Goal: Check status: Check status

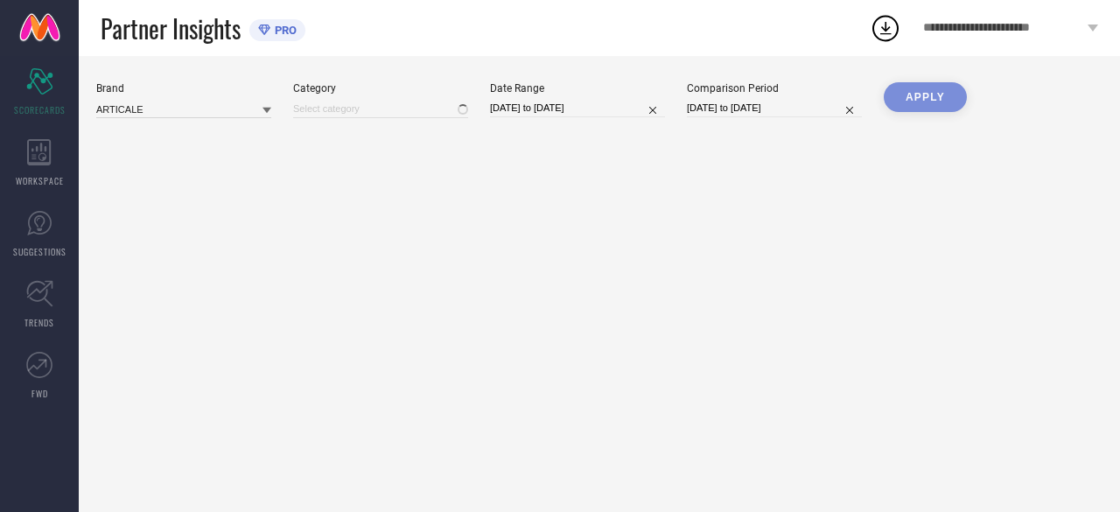
type input "All"
click at [191, 92] on div "Brand" at bounding box center [183, 88] width 175 height 12
click at [193, 97] on div "Brand ARTICALE" at bounding box center [183, 100] width 175 height 36
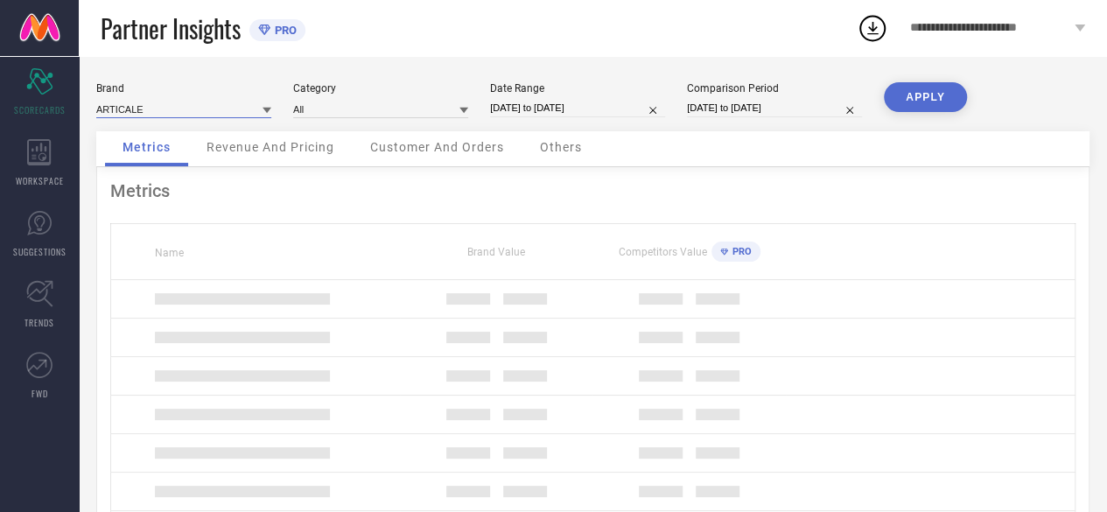
click at [249, 109] on input at bounding box center [183, 109] width 175 height 18
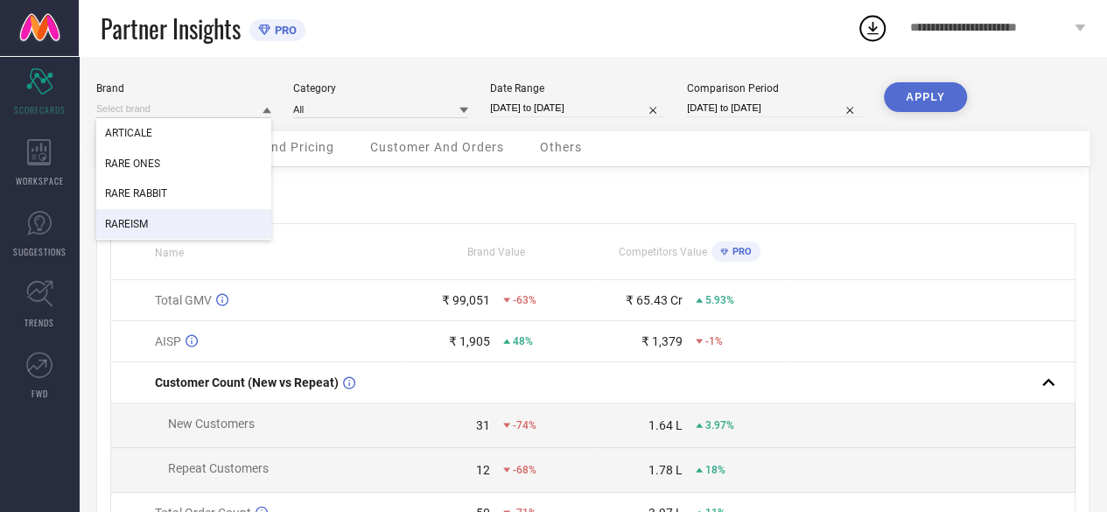
click at [173, 220] on div "RAREISM" at bounding box center [183, 224] width 175 height 30
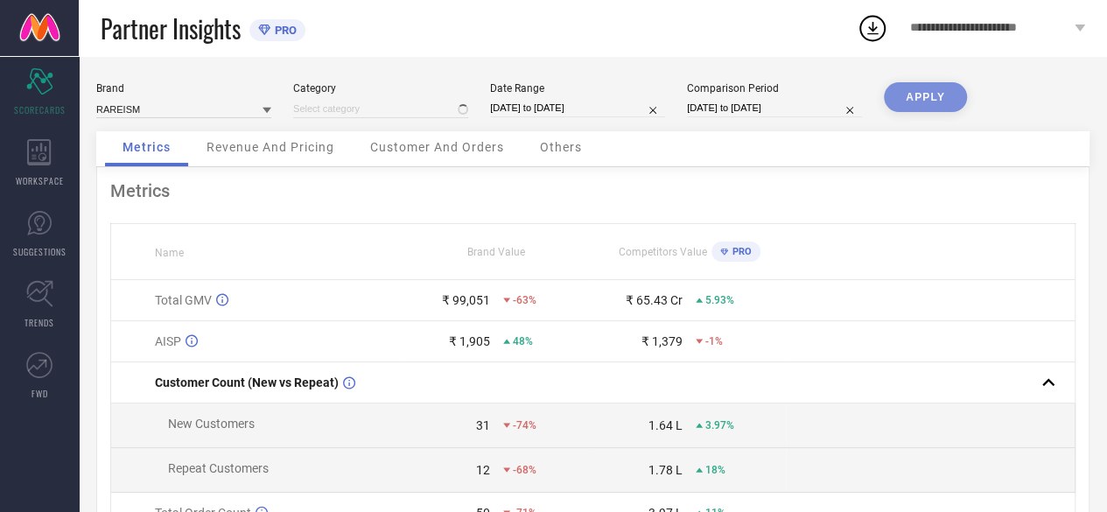
type input "All"
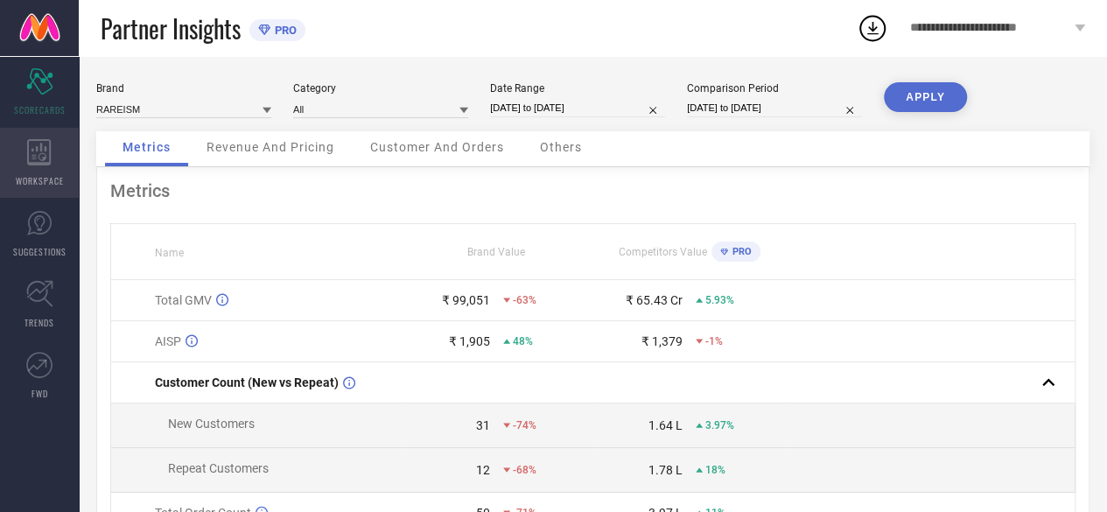
click at [42, 178] on span "WORKSPACE" at bounding box center [40, 180] width 48 height 13
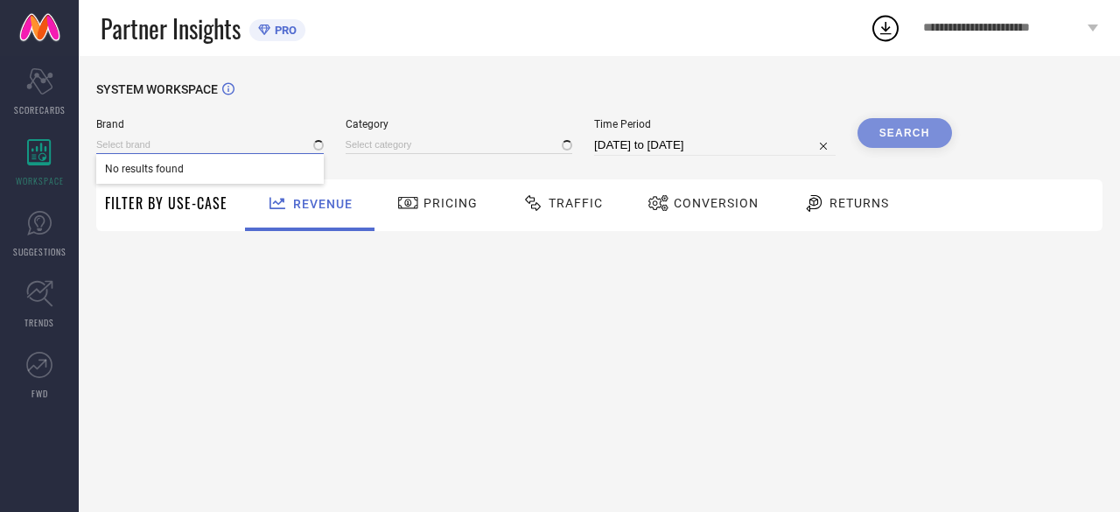
click at [185, 147] on input at bounding box center [210, 145] width 228 height 18
type input "All"
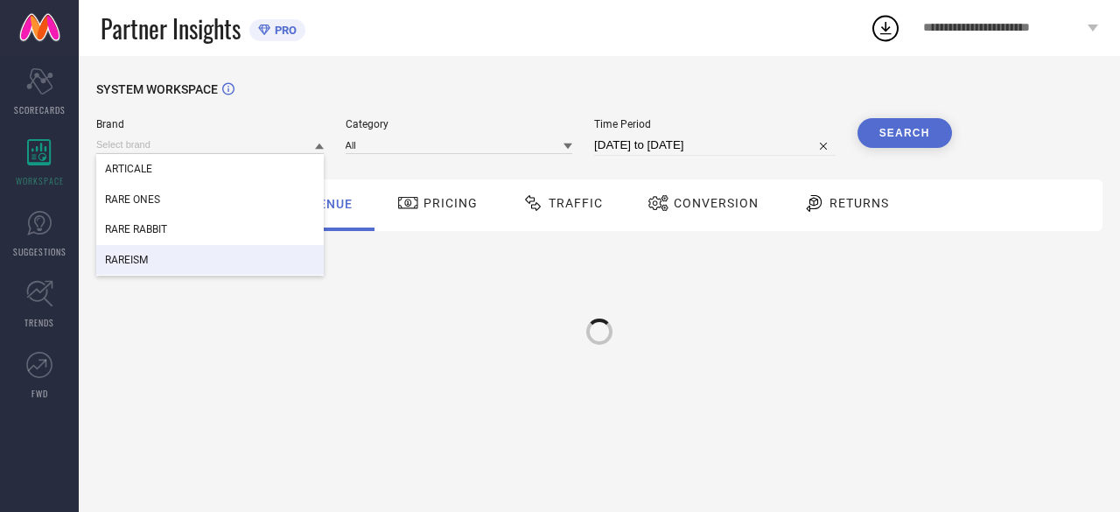
click at [185, 256] on div "RAREISM" at bounding box center [210, 260] width 228 height 30
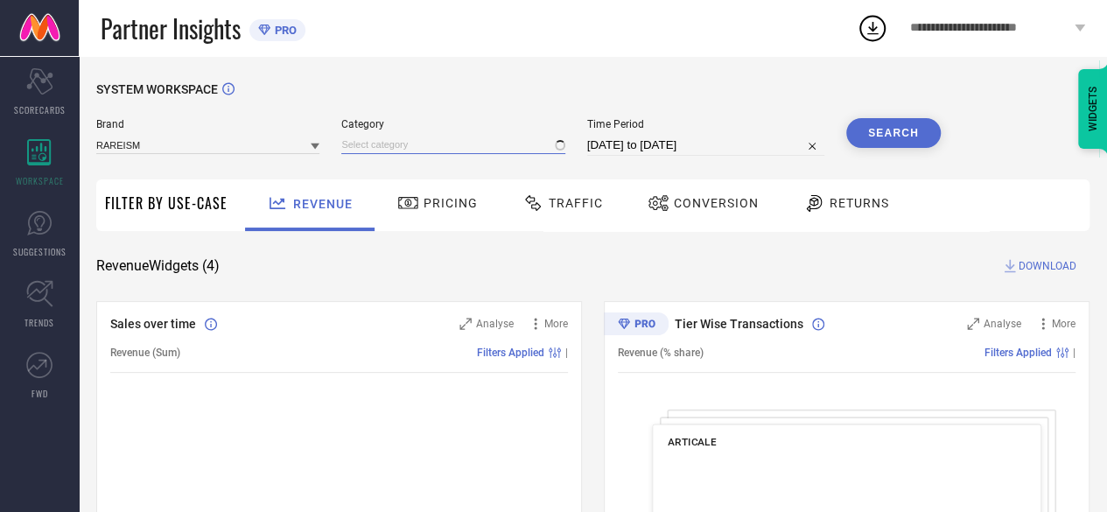
click at [436, 148] on input at bounding box center [452, 145] width 223 height 18
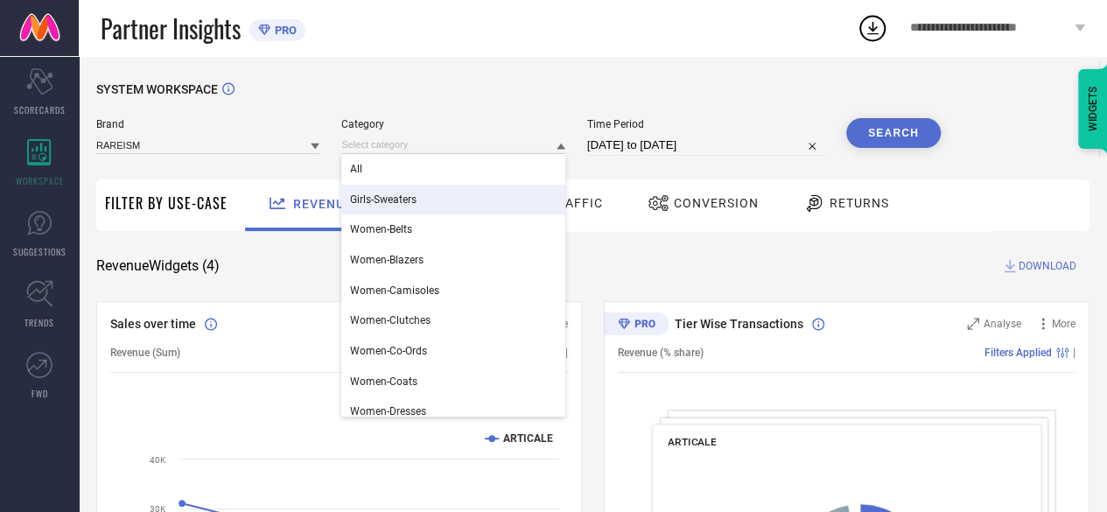
click at [431, 170] on div "All" at bounding box center [452, 169] width 223 height 30
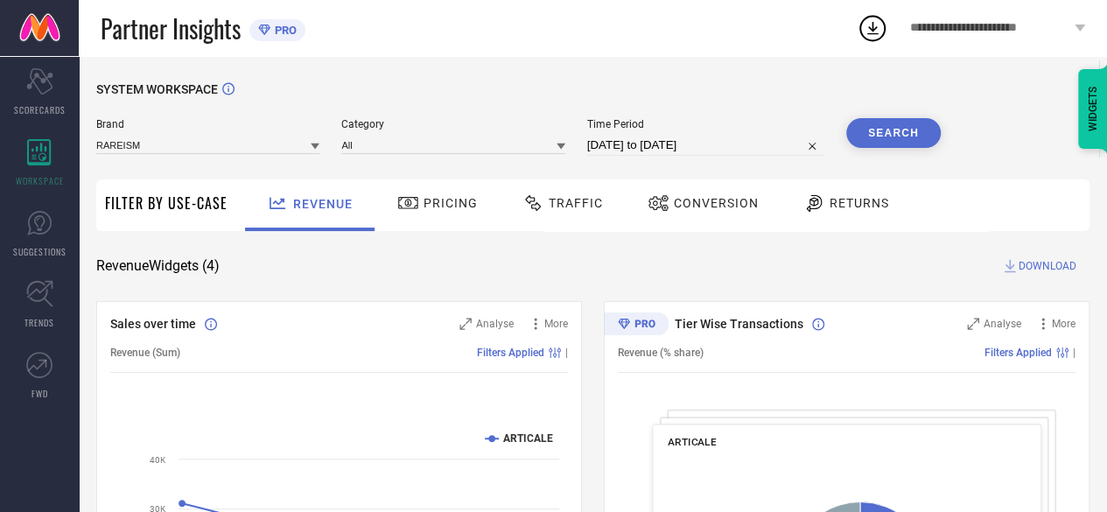
select select "6"
select select "2025"
select select "7"
select select "2025"
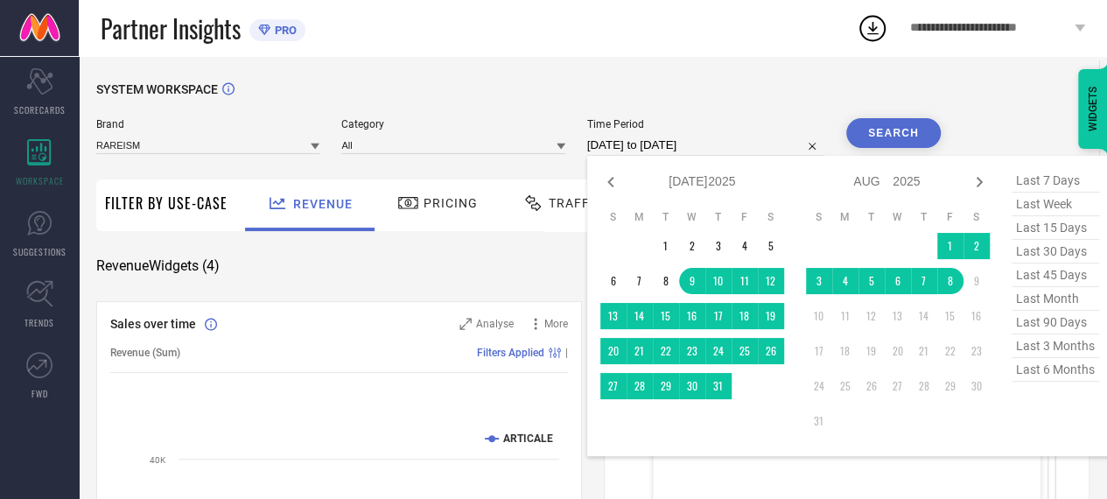
click at [638, 150] on input "[DATE] to [DATE]" at bounding box center [705, 145] width 237 height 21
click at [609, 179] on icon at bounding box center [610, 182] width 21 height 21
select select "5"
select select "2025"
select select "6"
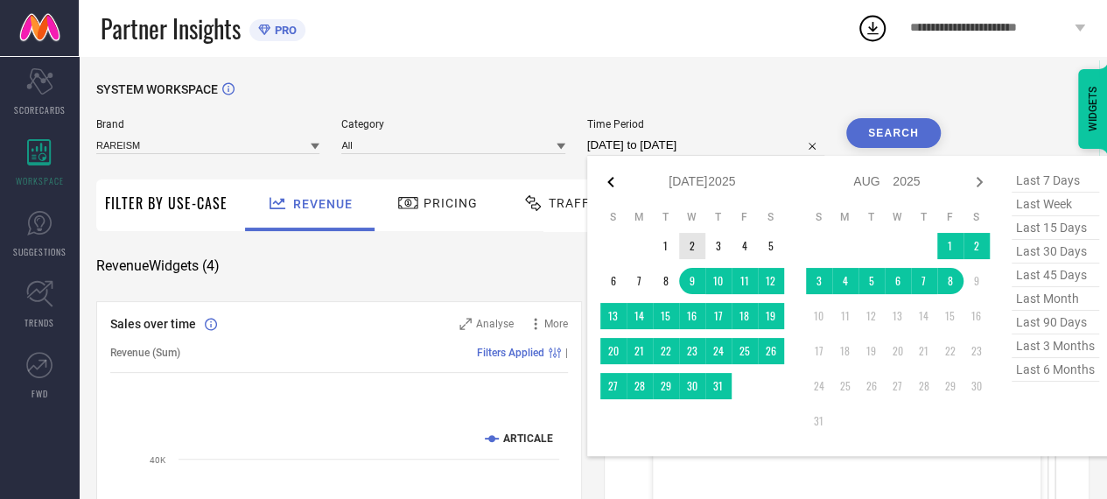
select select "2025"
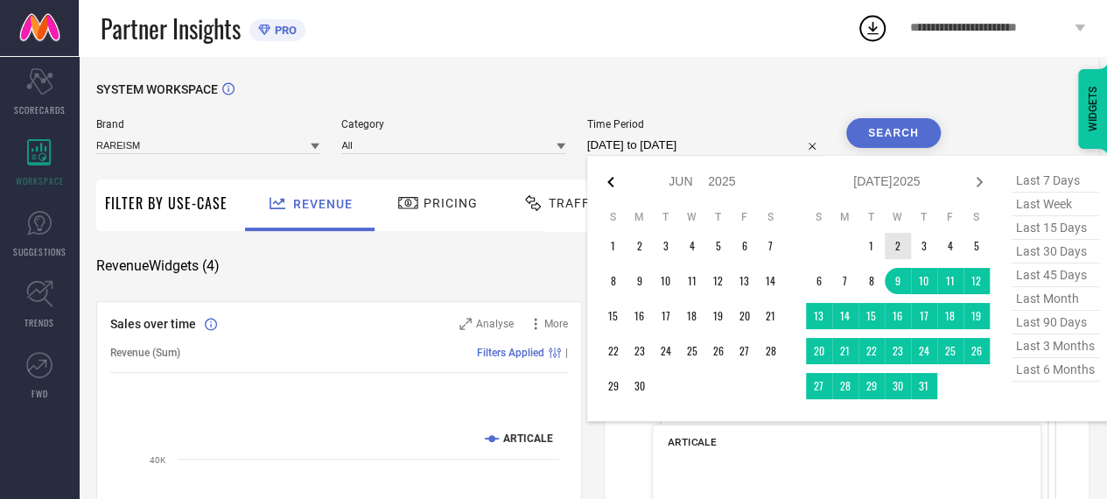
click at [609, 179] on icon at bounding box center [610, 182] width 21 height 21
select select "4"
select select "2025"
select select "5"
select select "2025"
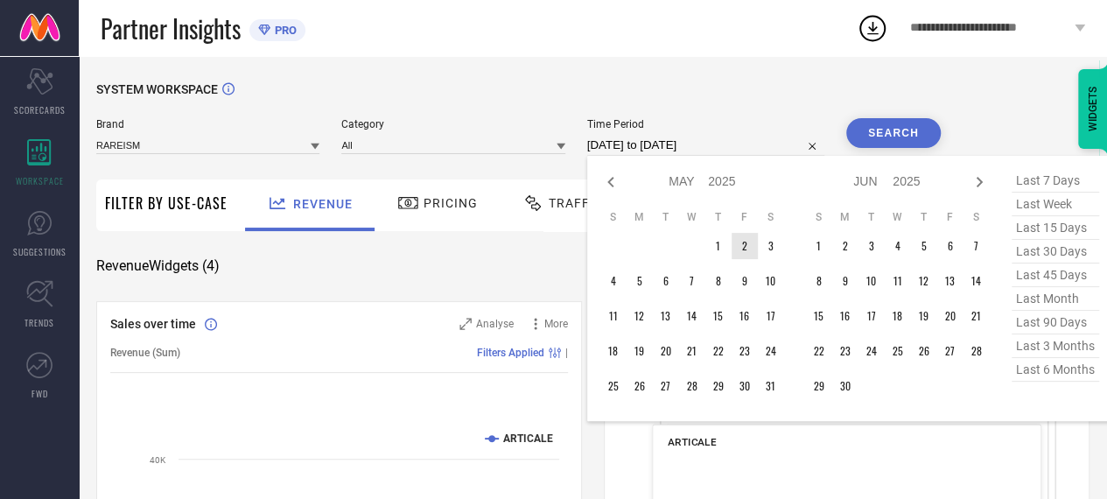
type input "After [DATE]"
click at [723, 253] on td "1" at bounding box center [718, 246] width 26 height 26
click at [979, 181] on icon at bounding box center [979, 182] width 21 height 21
select select "5"
select select "2025"
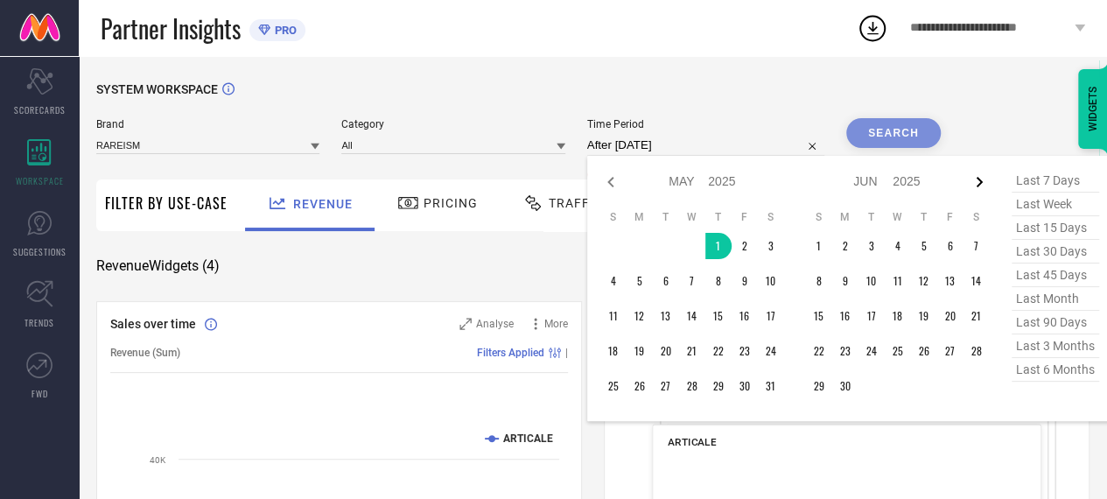
select select "6"
select select "2025"
click at [982, 172] on icon at bounding box center [979, 182] width 21 height 21
select select "6"
select select "2025"
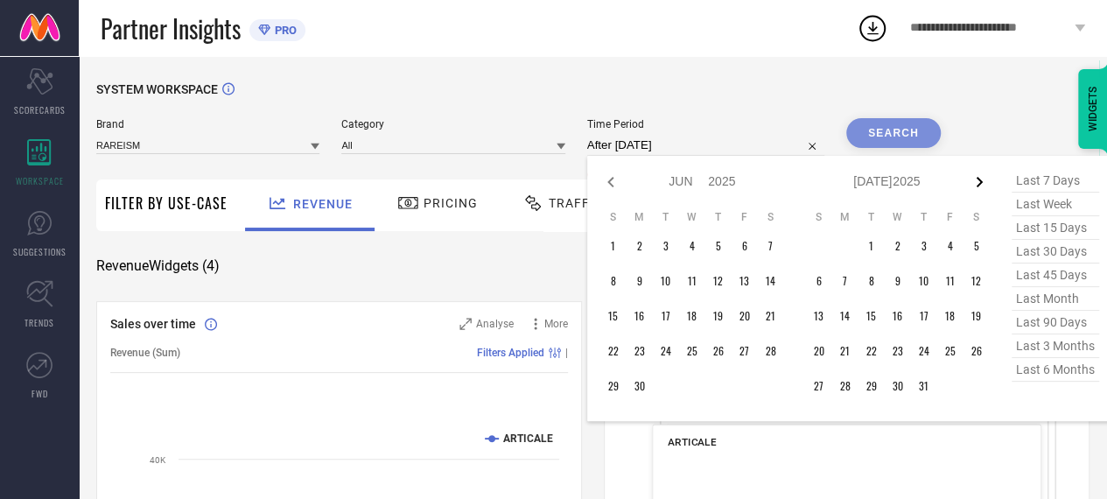
select select "7"
select select "2025"
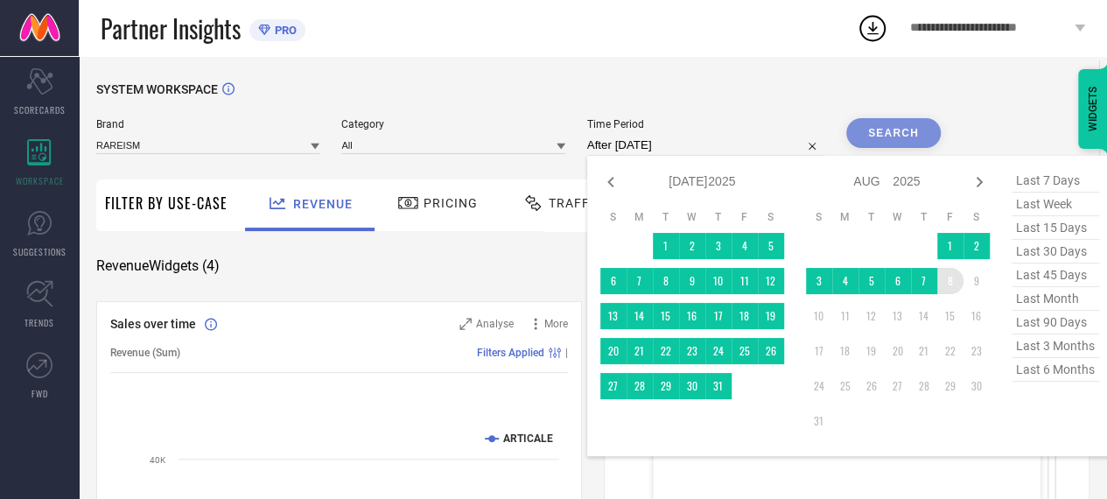
type input "[DATE] to [DATE]"
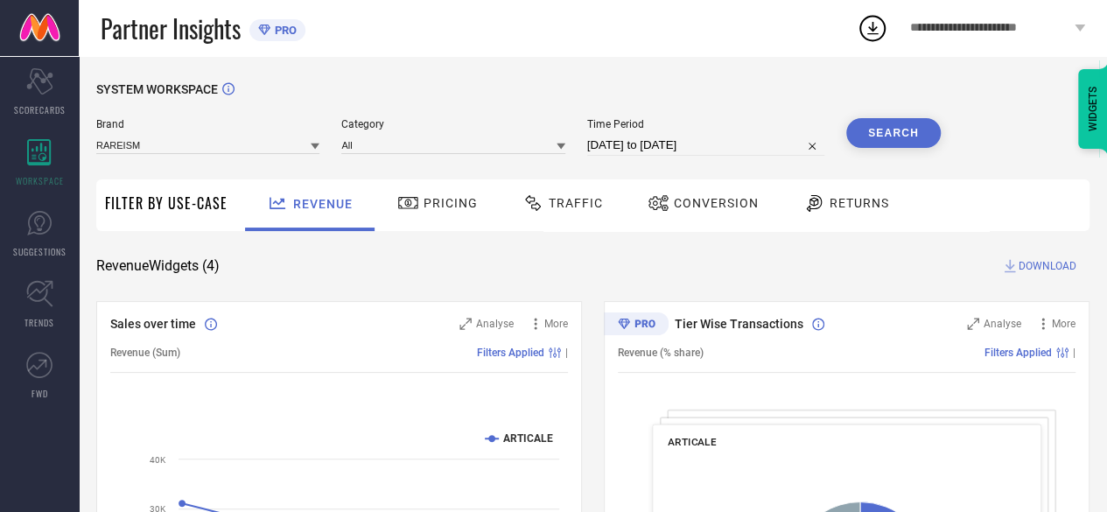
click at [861, 132] on button "Search" at bounding box center [893, 133] width 95 height 30
click at [851, 206] on span "Returns" at bounding box center [860, 203] width 60 height 14
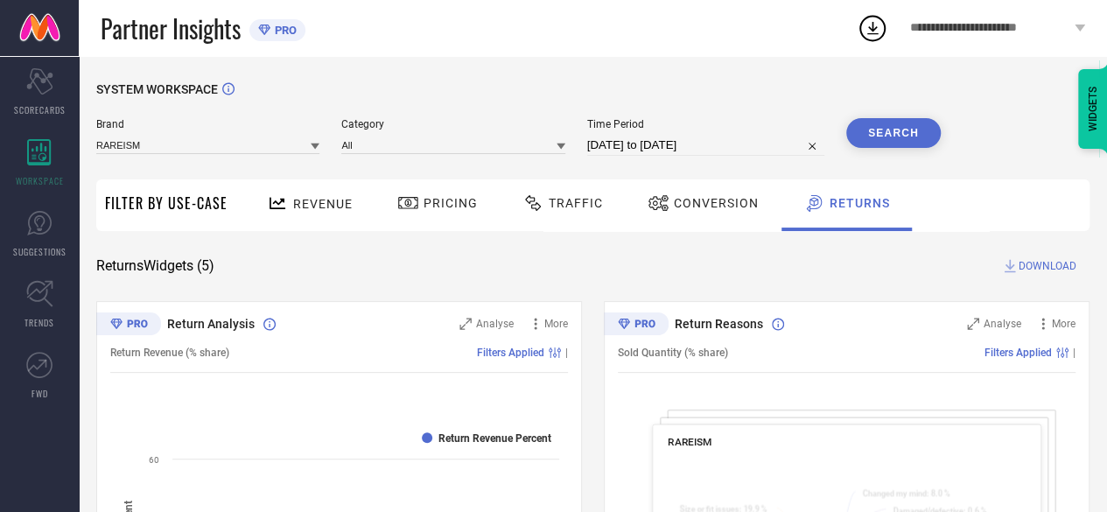
click at [1012, 270] on icon at bounding box center [1010, 266] width 18 height 18
click at [875, 28] on icon at bounding box center [872, 28] width 11 height 13
